Goal: Transaction & Acquisition: Purchase product/service

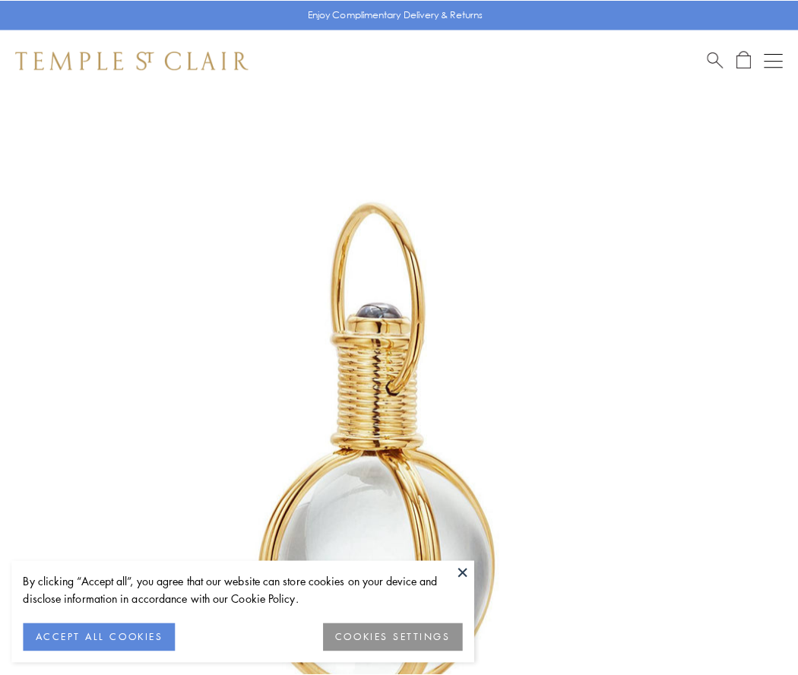
scroll to position [397, 0]
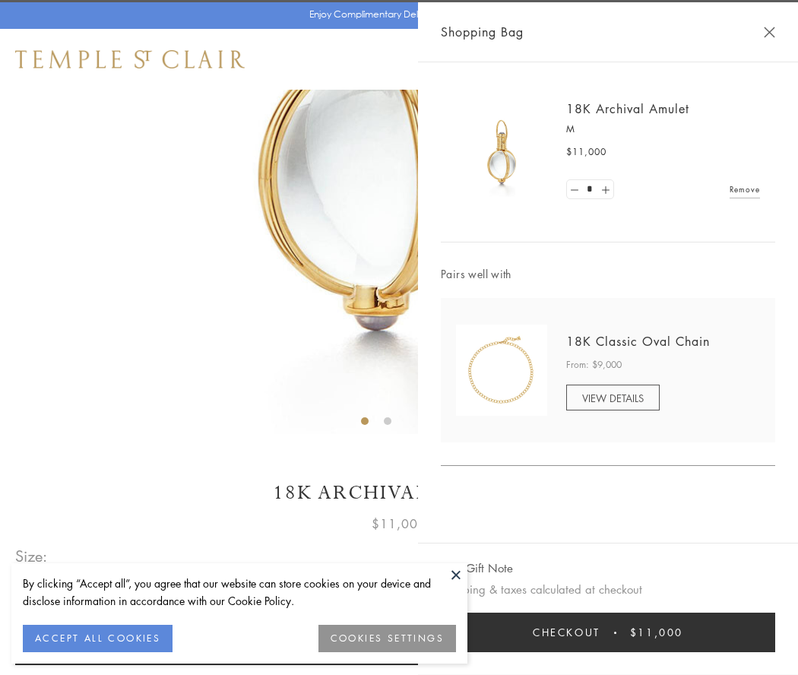
click at [608, 632] on button "Checkout $11,000" at bounding box center [608, 633] width 334 height 40
